Goal: Check status: Check status

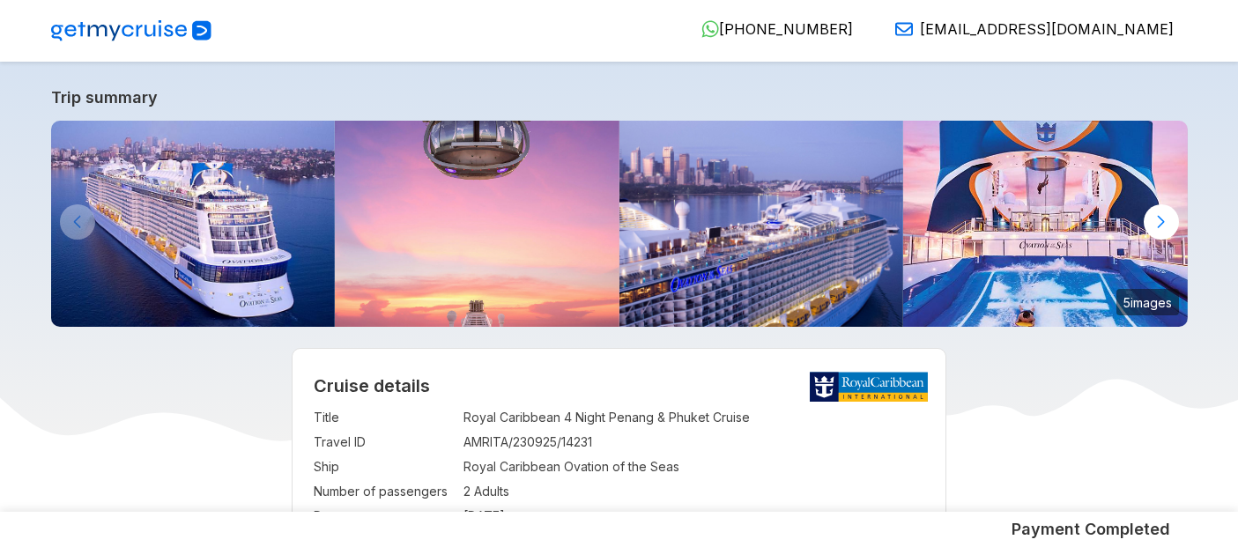
select select "**"
select select "*"
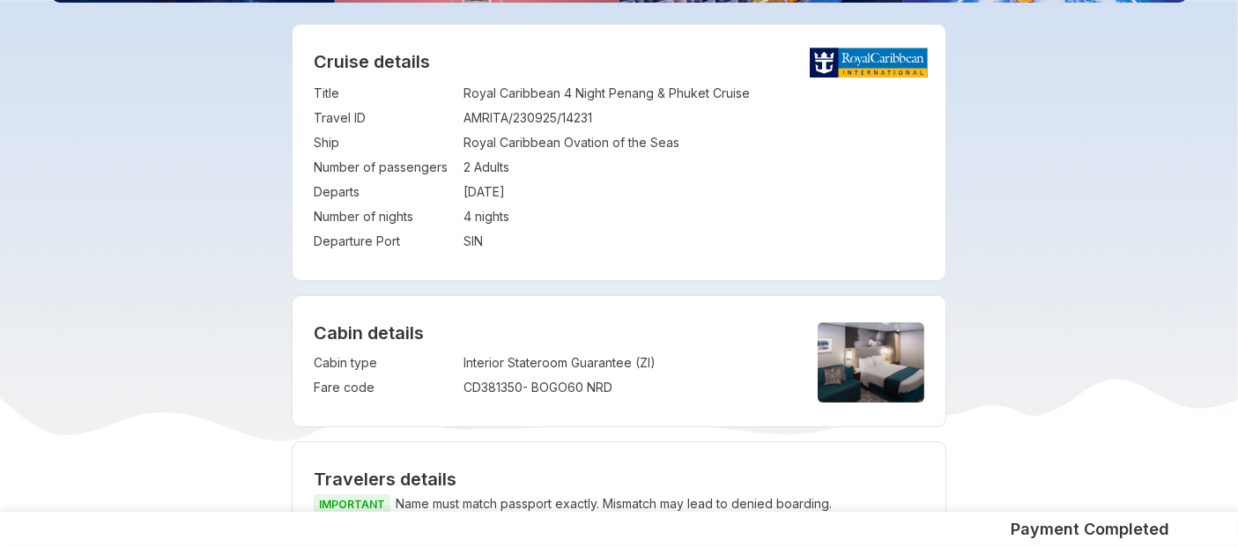
scroll to position [328, 0]
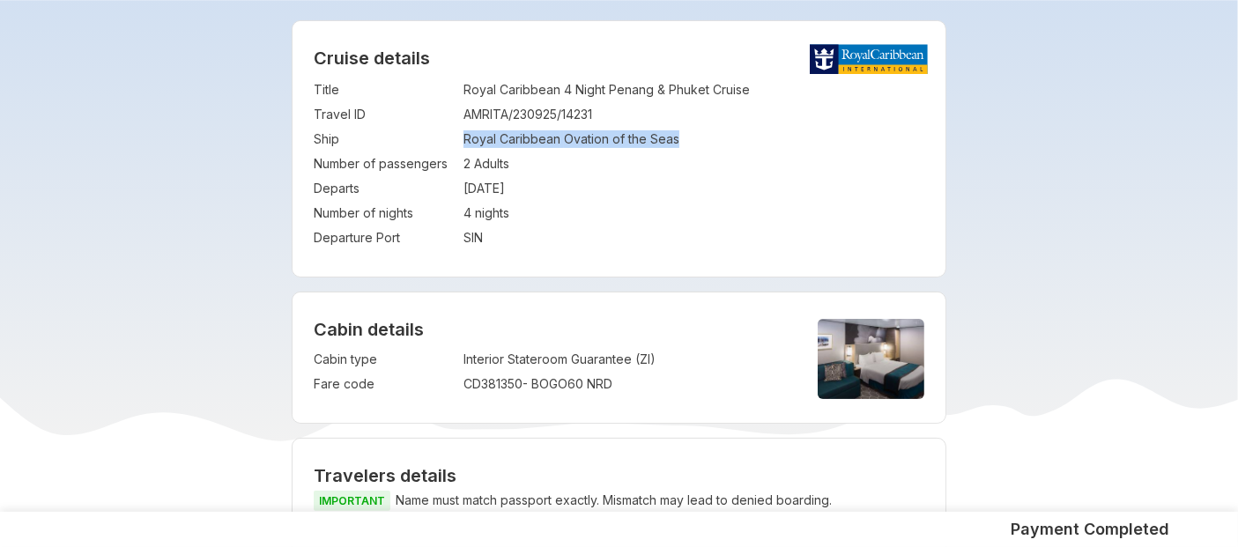
drag, startPoint x: 461, startPoint y: 137, endPoint x: 677, endPoint y: 144, distance: 216.0
click at [677, 144] on tr "Ship : Royal Caribbean Ovation of the Seas" at bounding box center [619, 139] width 611 height 25
copy tr "Royal Caribbean Ovation of the Seas"
click at [591, 326] on h4 "Cabin details" at bounding box center [619, 329] width 611 height 21
drag, startPoint x: 464, startPoint y: 139, endPoint x: 560, endPoint y: 140, distance: 95.2
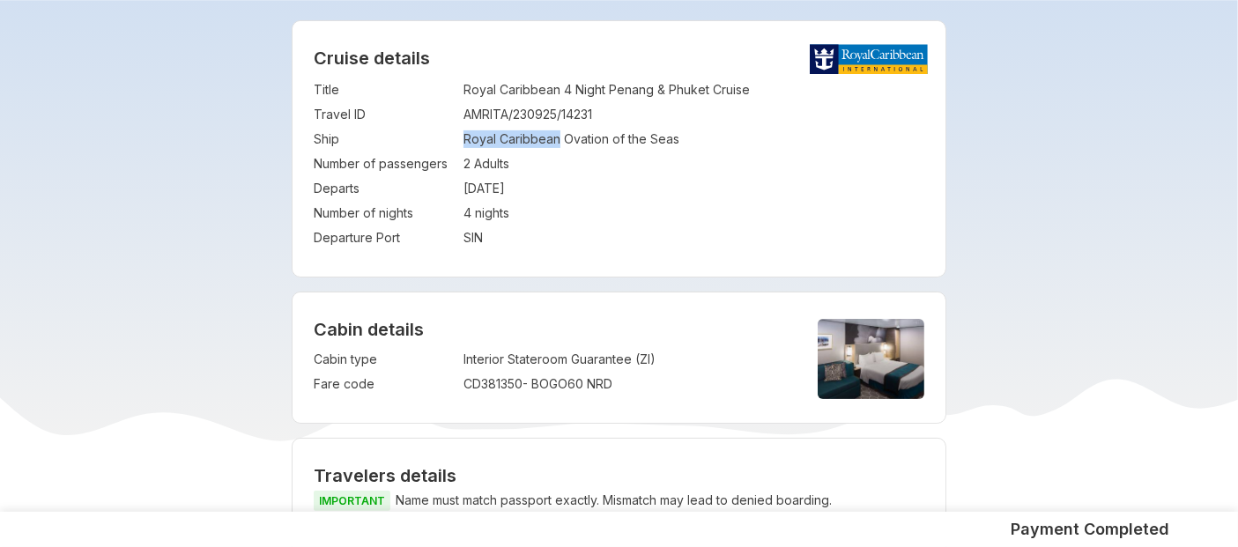
click at [560, 140] on td "Royal Caribbean Ovation of the Seas" at bounding box center [694, 139] width 461 height 25
copy td "Royal Caribbean"
drag, startPoint x: 563, startPoint y: 142, endPoint x: 678, endPoint y: 145, distance: 114.6
click at [678, 145] on td "Royal Caribbean Ovation of the Seas" at bounding box center [694, 139] width 461 height 25
copy td "Ovation of the Seas"
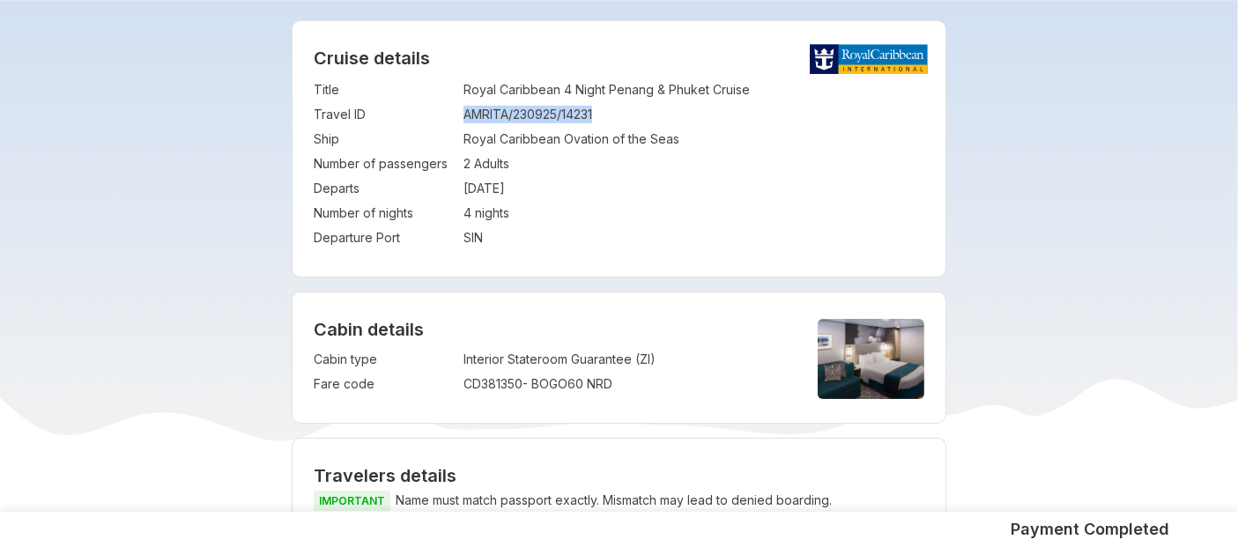
drag, startPoint x: 463, startPoint y: 116, endPoint x: 615, endPoint y: 117, distance: 152.5
click at [615, 117] on tr "Travel ID : AMRITA/230925/14231" at bounding box center [619, 114] width 611 height 25
copy tr "AMRITA/230925/14231"
click at [502, 118] on td "AMRITA/230925/14231" at bounding box center [694, 114] width 461 height 25
drag, startPoint x: 464, startPoint y: 112, endPoint x: 593, endPoint y: 117, distance: 128.8
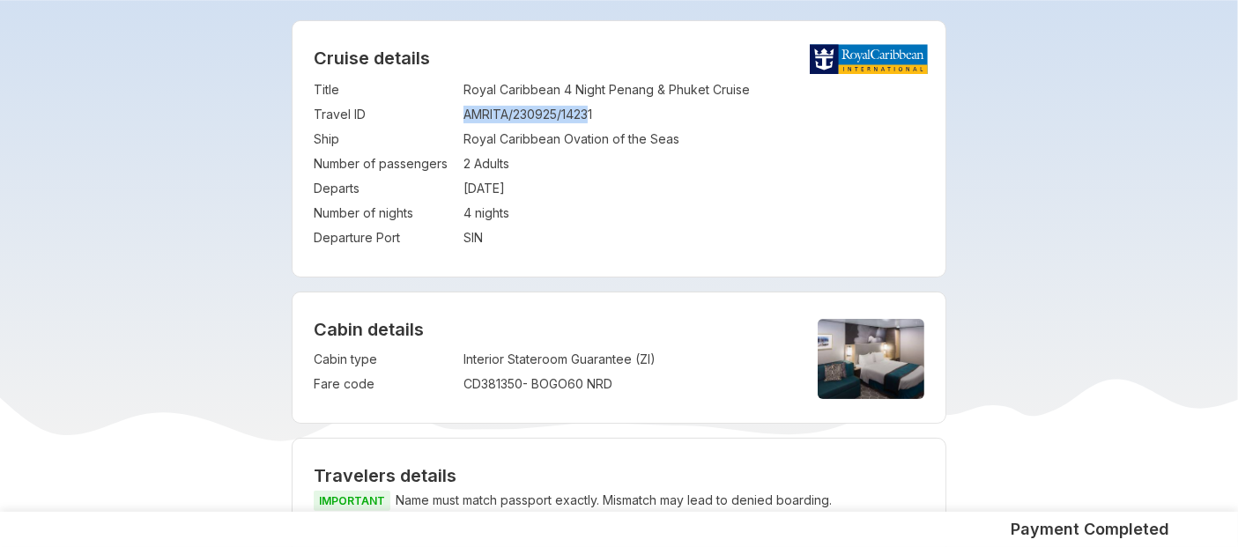
click at [593, 117] on td "AMRITA/230925/14231" at bounding box center [694, 114] width 461 height 25
copy td "AMRITA/230925/1423"
